Goal: Find specific page/section: Find specific page/section

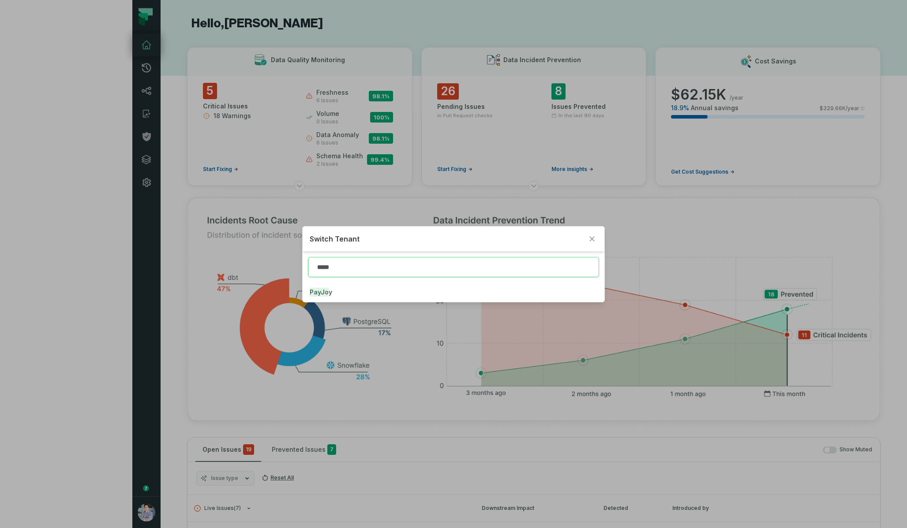
type input "*****"
click button "PayJo y" at bounding box center [453, 292] width 301 height 19
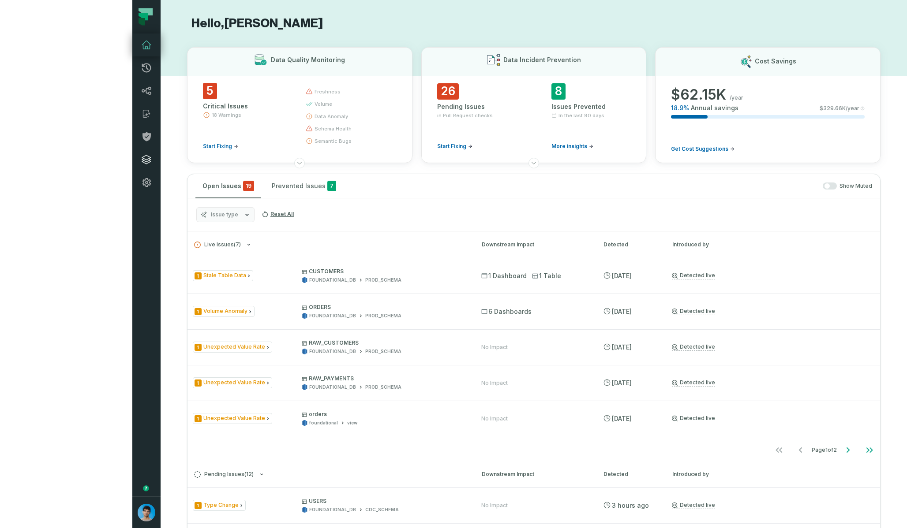
click at [141, 164] on icon at bounding box center [146, 159] width 11 height 11
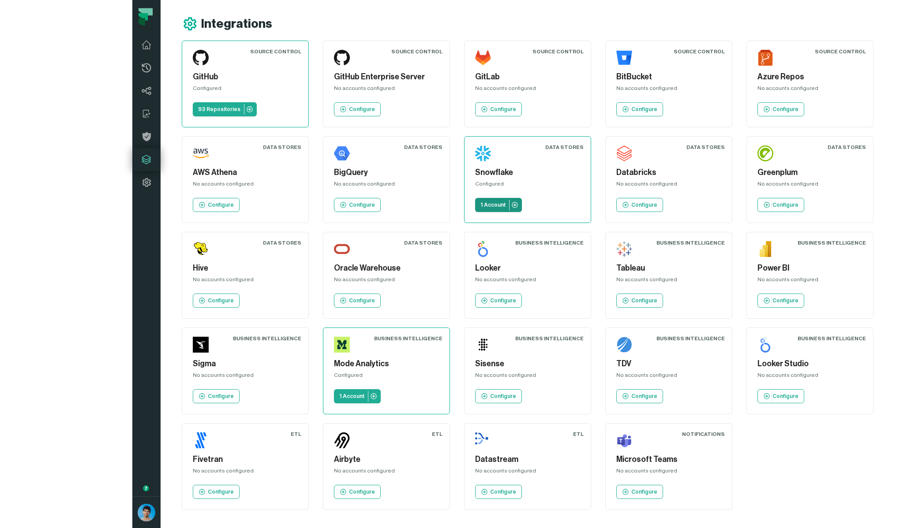
click at [480, 207] on p "1 Account" at bounding box center [492, 205] width 25 height 7
